Goal: Information Seeking & Learning: Learn about a topic

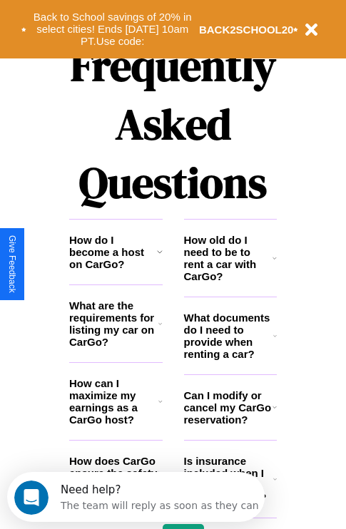
scroll to position [1727, 0]
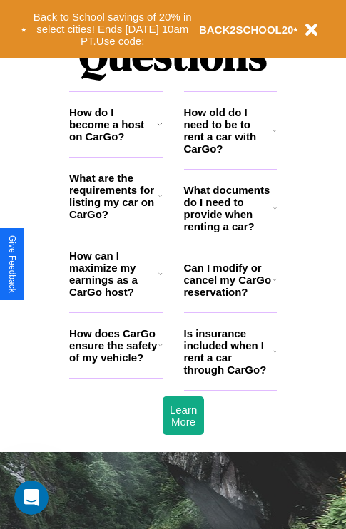
click at [115, 297] on h3 "How can I maximize my earnings as a CarGo host?" at bounding box center [113, 273] width 89 height 48
click at [160, 202] on icon at bounding box center [160, 195] width 4 height 11
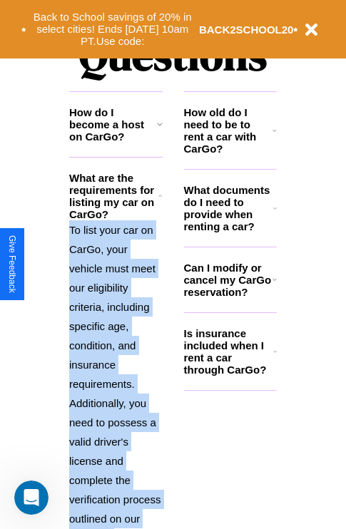
scroll to position [1828, 0]
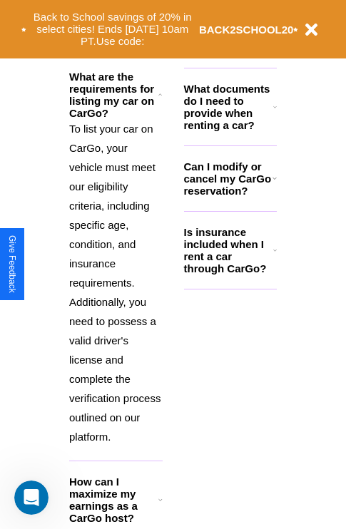
click at [160, 505] on icon at bounding box center [160, 499] width 4 height 11
click at [112, 29] on button "Back to School savings of 20% in select cities! Ends [DATE] 10am PT. Use code:" at bounding box center [112, 29] width 172 height 44
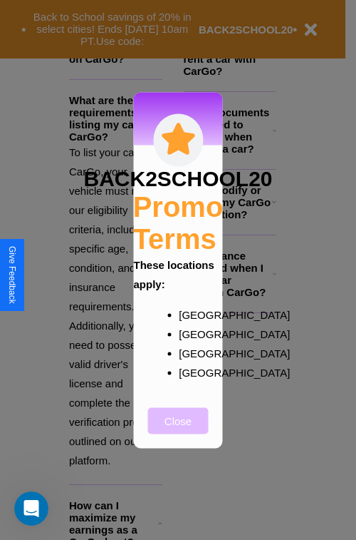
click at [178, 430] on button "Close" at bounding box center [178, 420] width 61 height 26
